Goal: Information Seeking & Learning: Check status

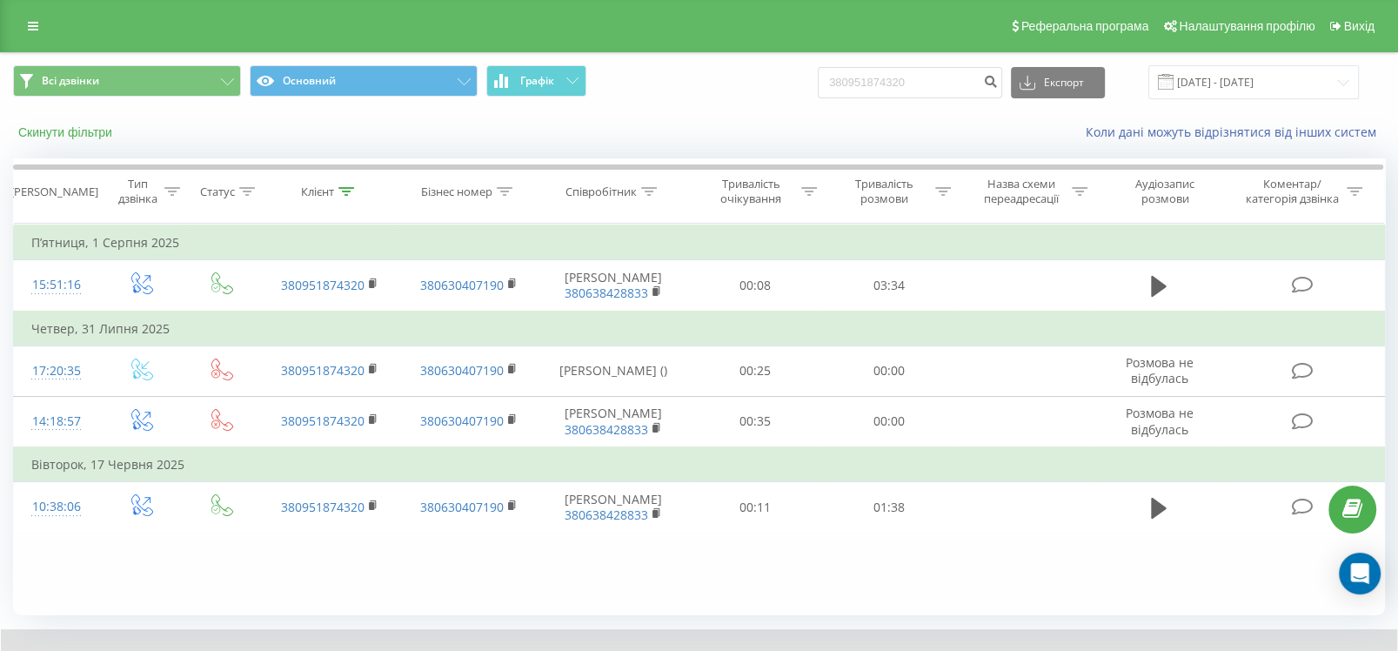
click at [63, 127] on button "Скинути фільтри" at bounding box center [67, 132] width 108 height 16
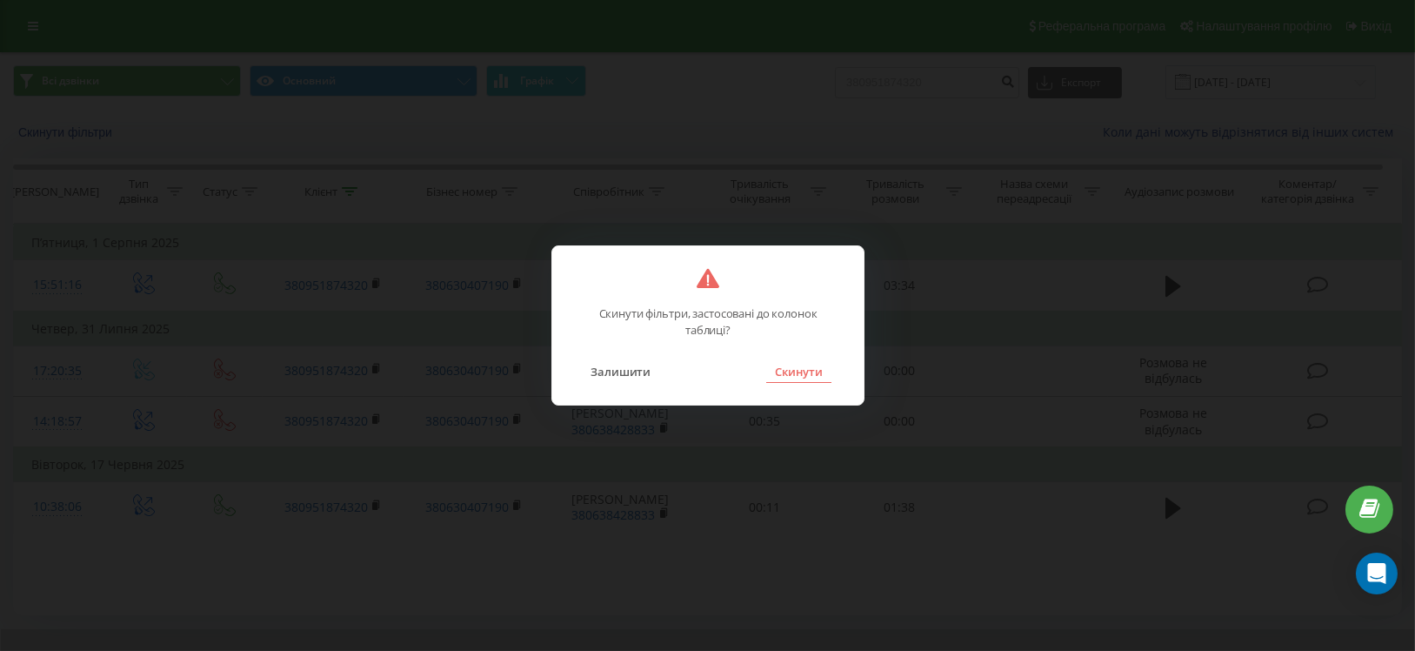
click at [798, 362] on button "Скинути" at bounding box center [798, 371] width 65 height 23
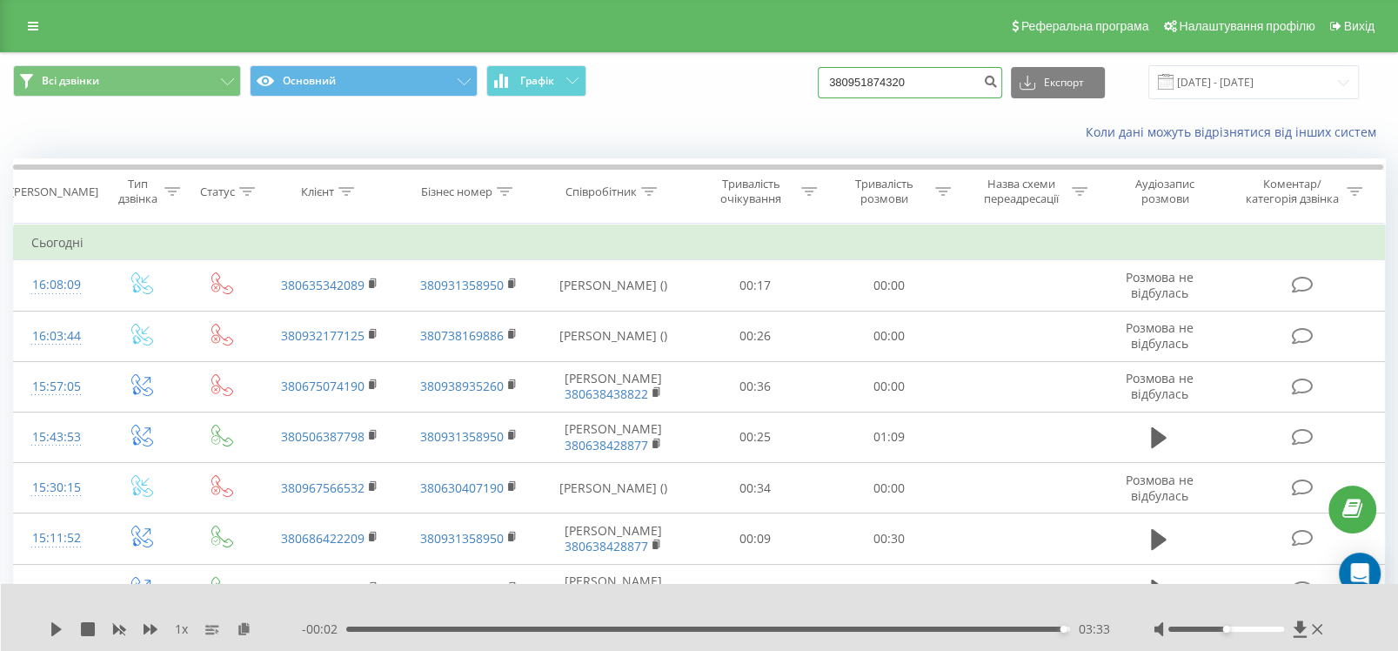
click at [965, 75] on input "380951874320" at bounding box center [910, 82] width 184 height 31
paste input "73280446"
type input "380973280446"
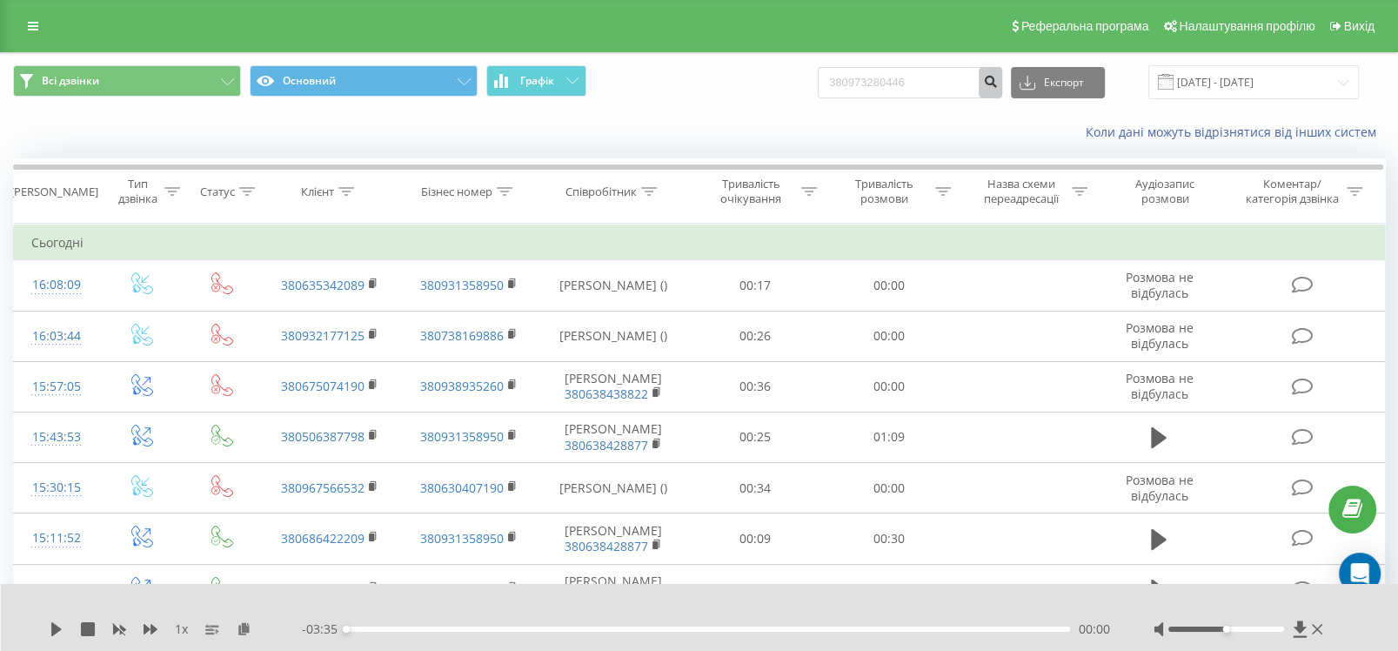
click at [998, 82] on icon "submit" at bounding box center [990, 79] width 15 height 10
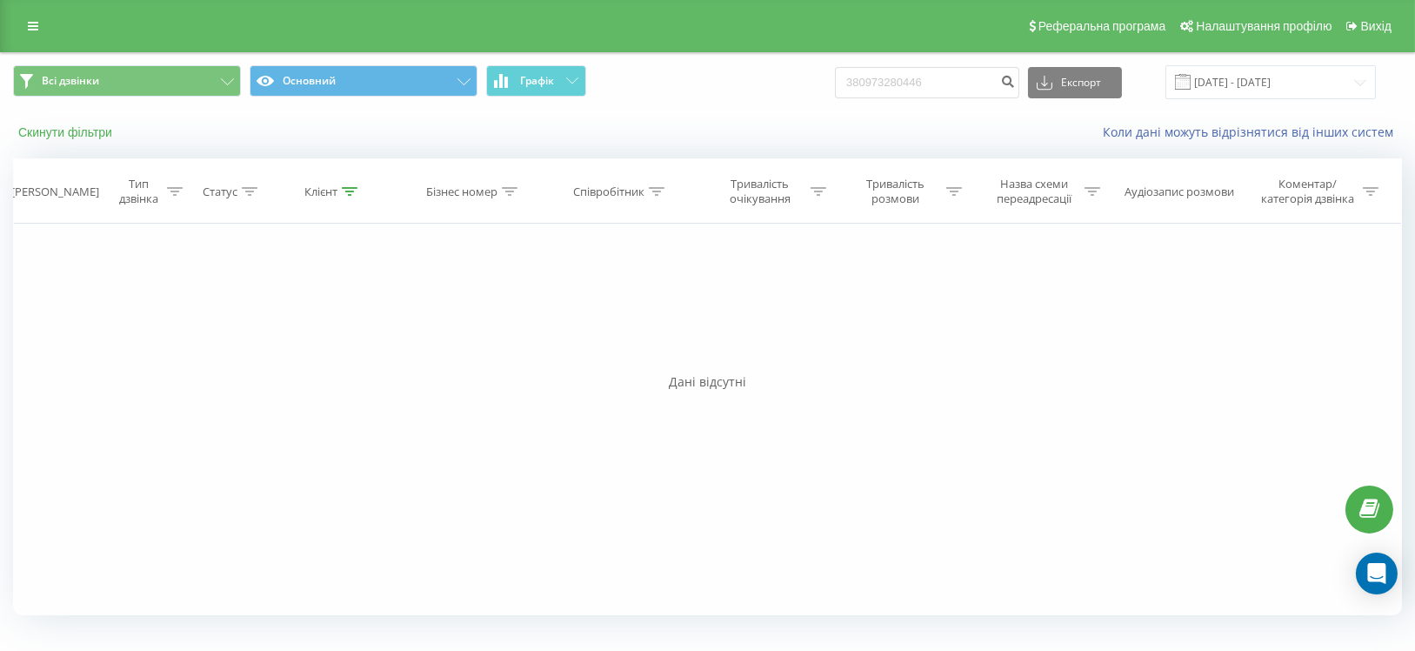
click at [99, 128] on button "Скинути фільтри" at bounding box center [67, 132] width 108 height 16
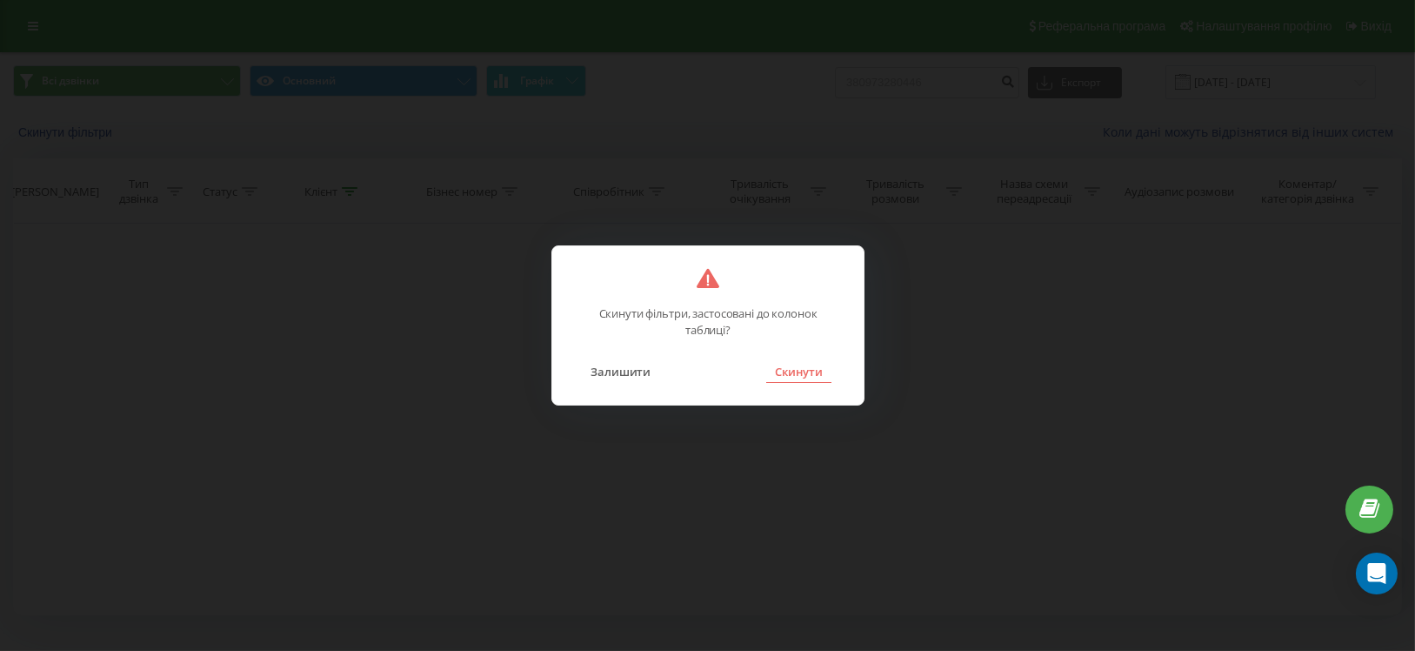
click at [799, 371] on button "Скинути" at bounding box center [798, 371] width 65 height 23
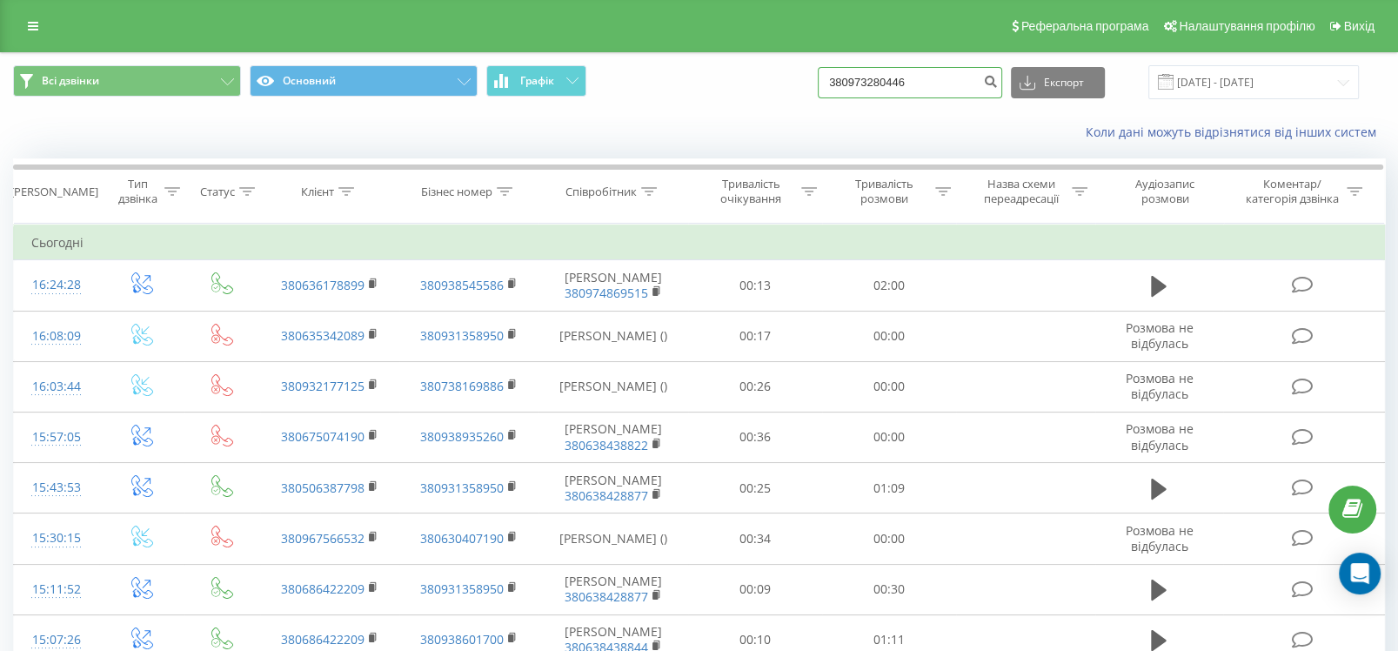
click at [952, 79] on input "380973280446" at bounding box center [910, 82] width 184 height 31
paste input "19014122"
type input "380919014122"
click at [998, 79] on icon "submit" at bounding box center [990, 79] width 15 height 10
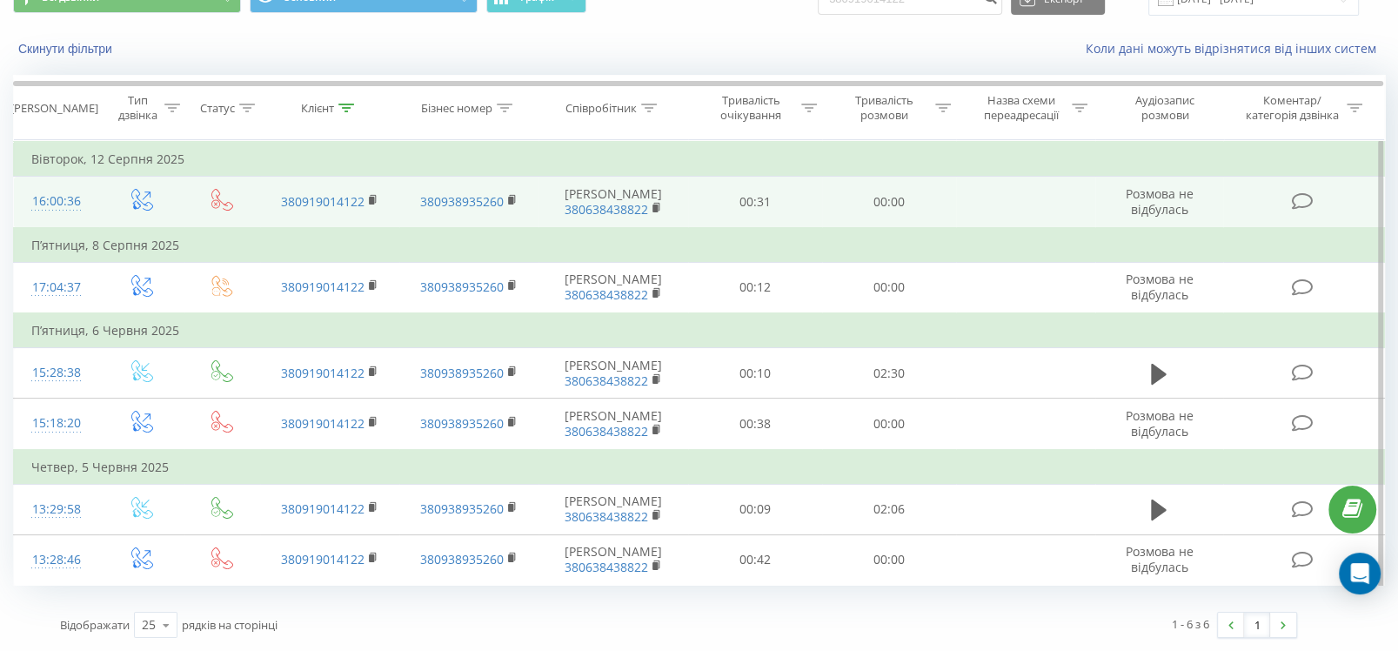
scroll to position [161, 0]
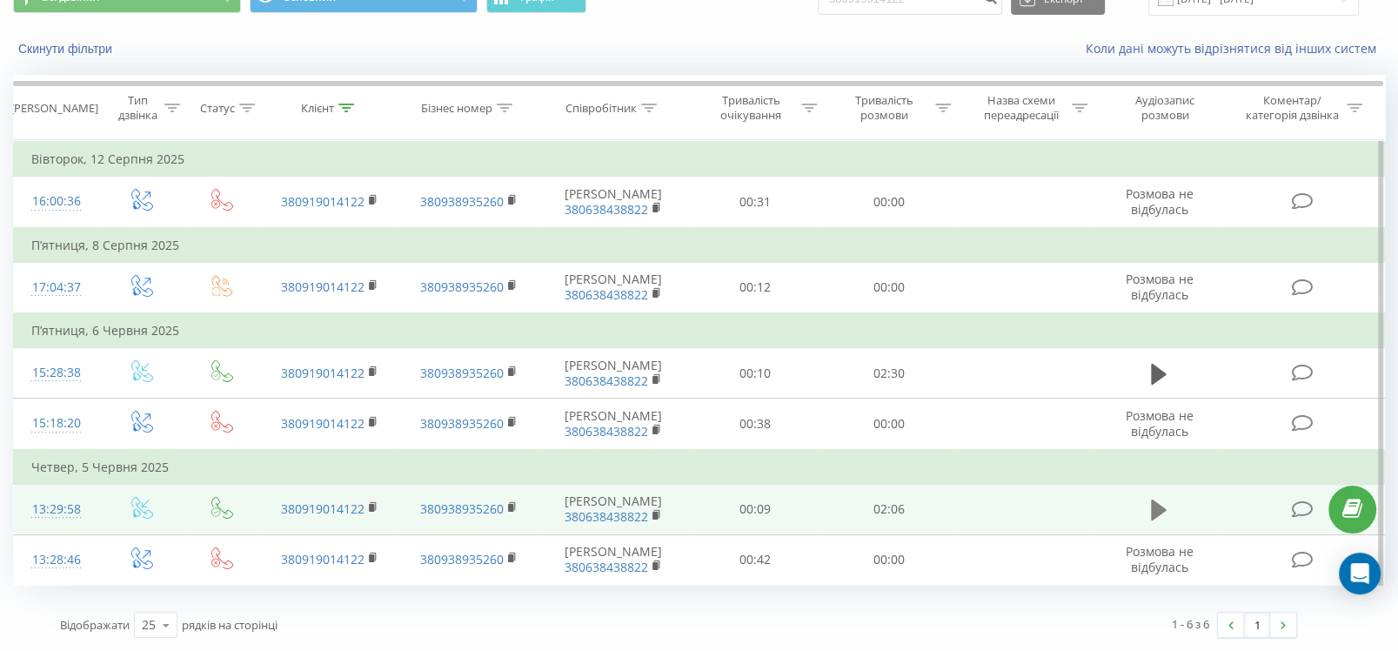
click at [1155, 499] on icon at bounding box center [1159, 509] width 16 height 21
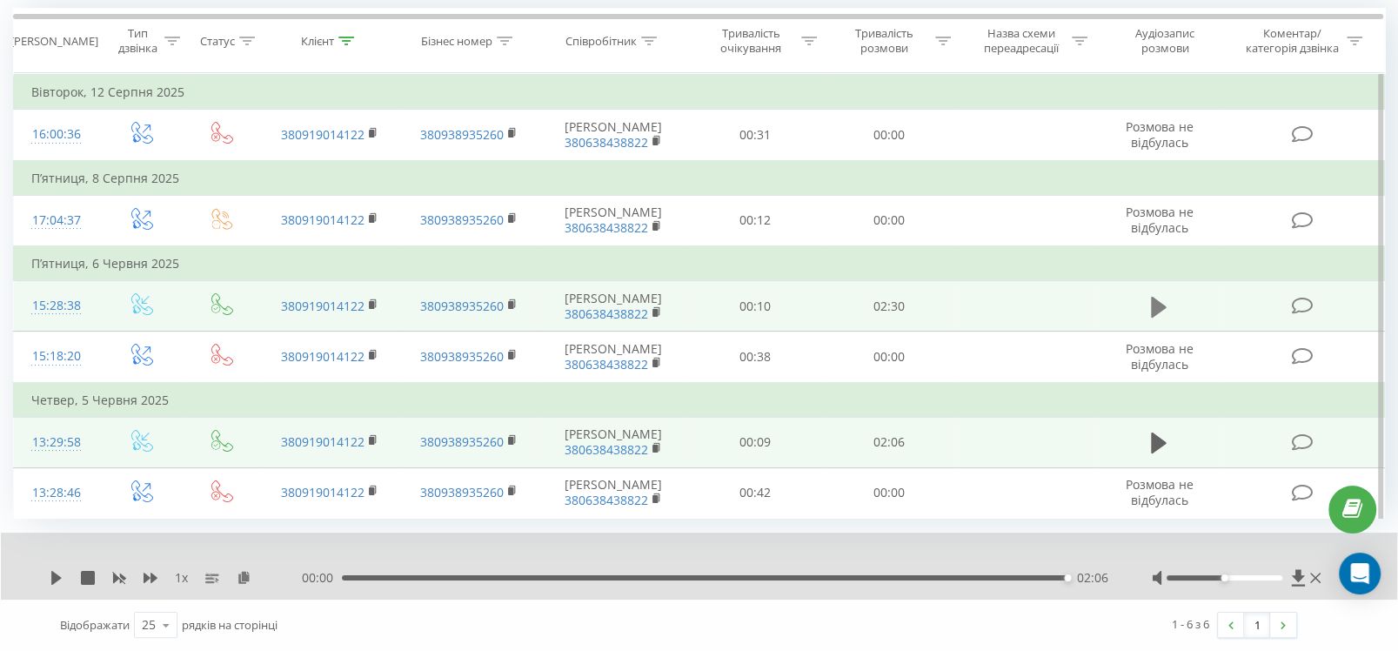
click at [1154, 317] on icon at bounding box center [1159, 306] width 16 height 21
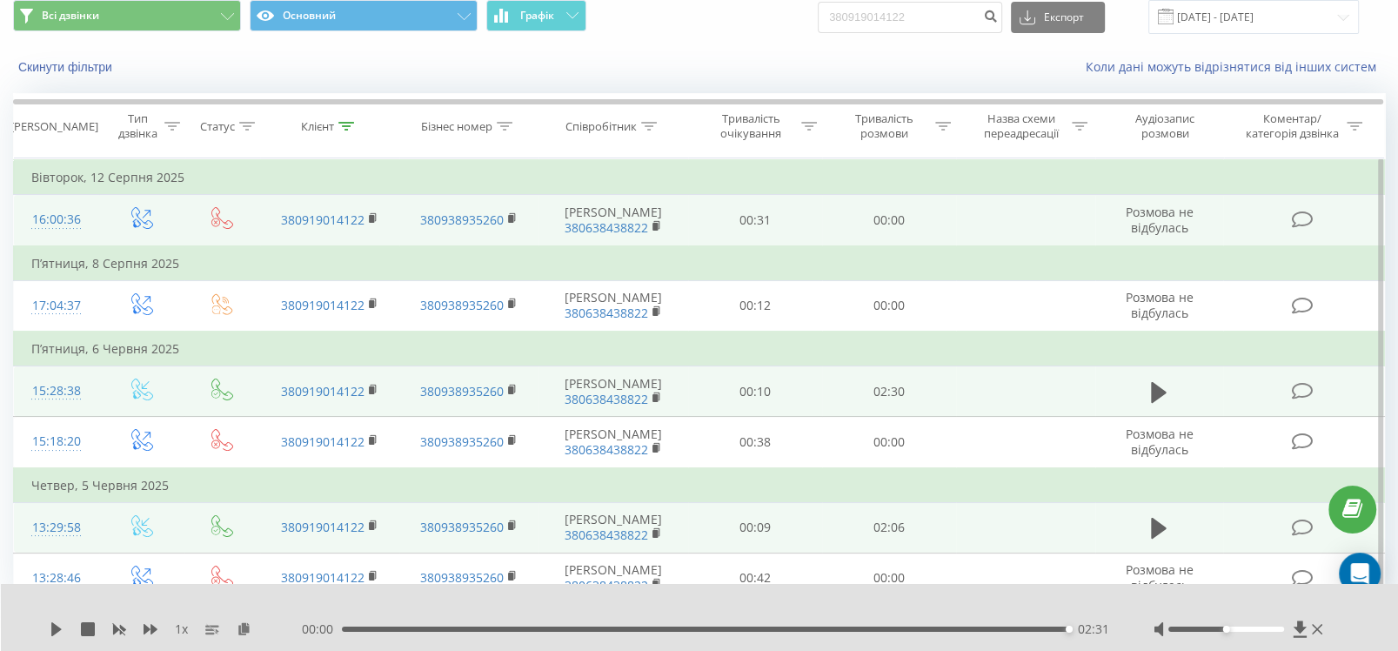
scroll to position [0, 0]
